Goal: Find specific page/section: Find specific page/section

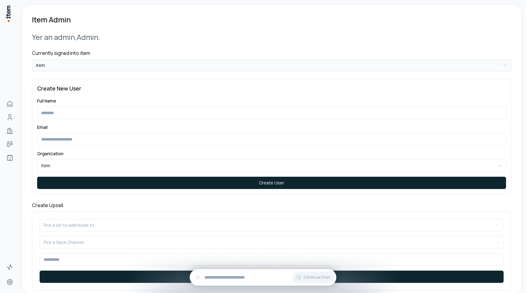
click at [82, 60] on html "**********" at bounding box center [263, 146] width 526 height 293
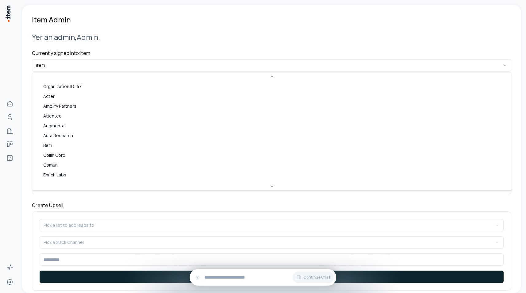
scroll to position [183, 0]
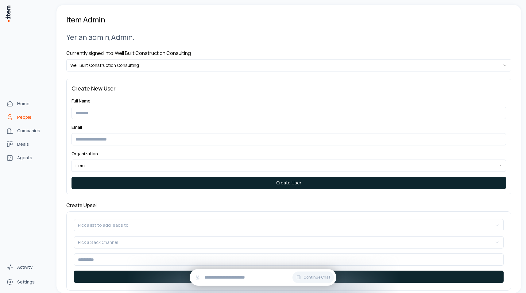
click at [14, 117] on link "People" at bounding box center [27, 117] width 47 height 12
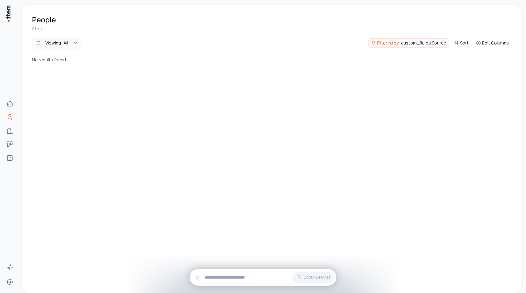
click at [420, 45] on span "custom_fields.Source" at bounding box center [423, 43] width 45 height 6
click at [438, 55] on button "Clear All" at bounding box center [437, 60] width 14 height 12
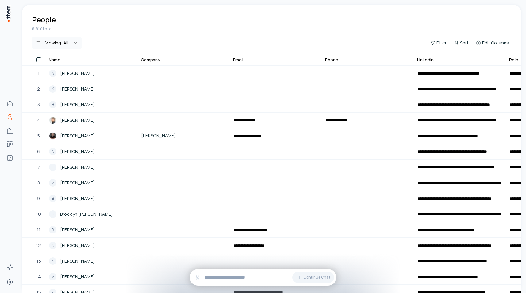
click at [260, 35] on div "8,810 total Viewing: All Filter Sort Edit Columns" at bounding box center [271, 41] width 499 height 31
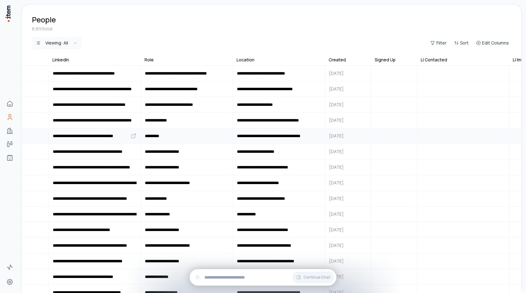
scroll to position [0, 417]
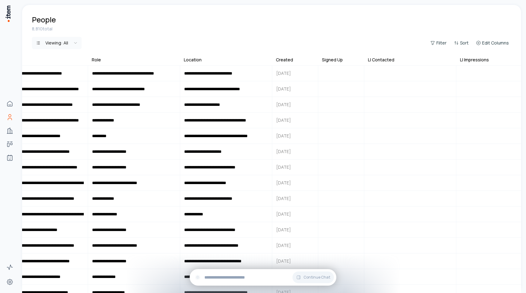
click at [289, 60] on div "Created" at bounding box center [284, 60] width 17 height 6
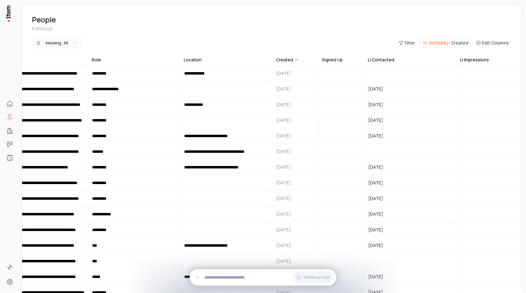
click at [284, 59] on div "Created" at bounding box center [287, 60] width 23 height 6
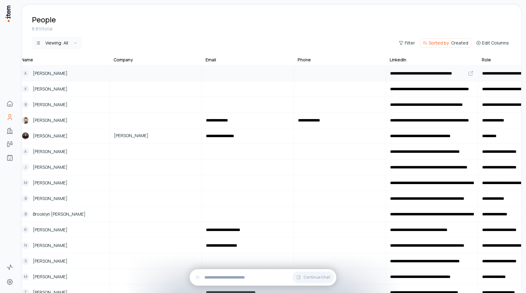
scroll to position [0, 0]
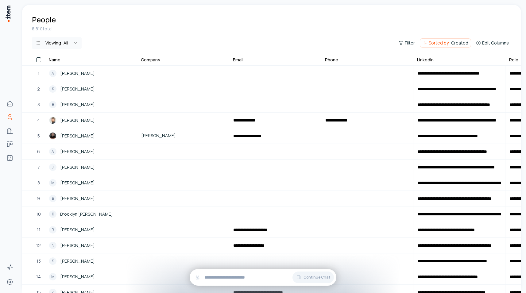
click at [59, 43] on html "**********" at bounding box center [263, 146] width 526 height 293
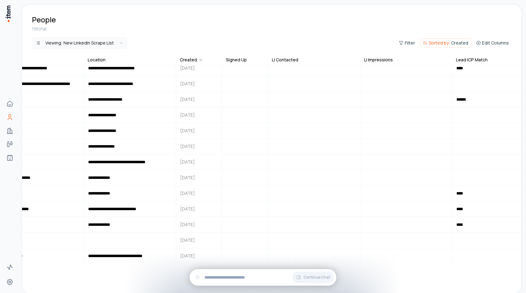
scroll to position [99, 521]
